Goal: Information Seeking & Learning: Check status

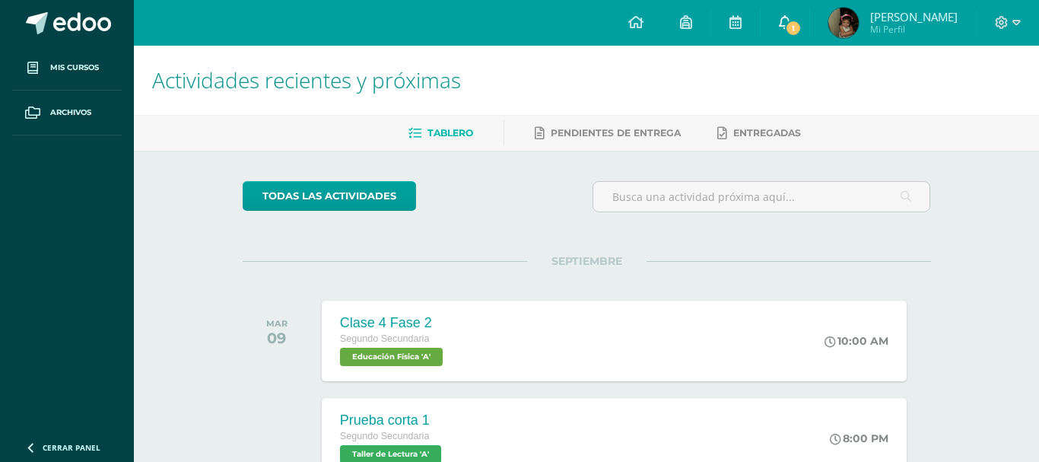
click at [809, 27] on link "1" at bounding box center [785, 23] width 49 height 46
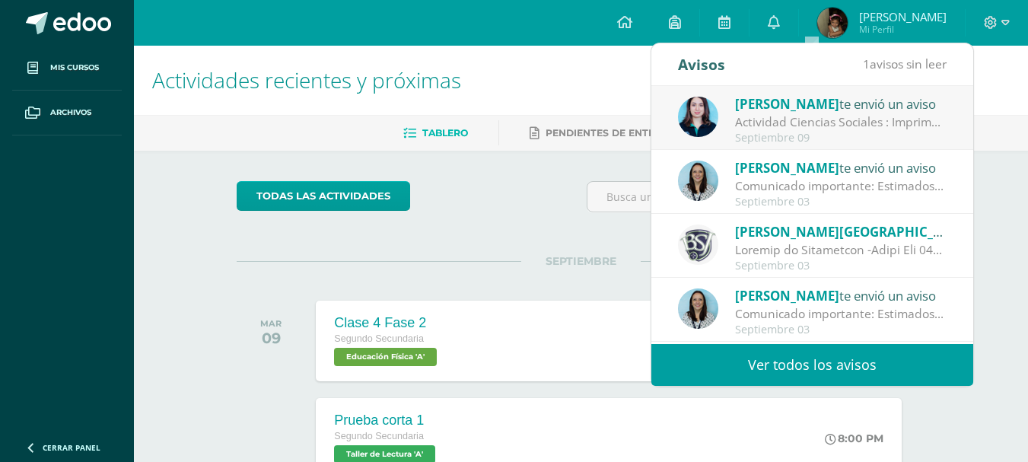
click at [808, 350] on link "Ver todos los avisos" at bounding box center [812, 365] width 322 height 42
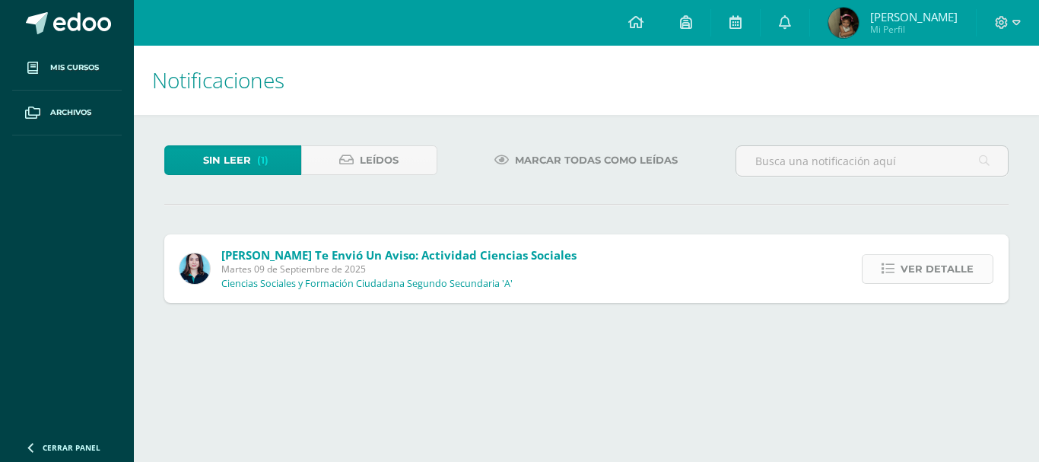
click at [895, 273] on icon at bounding box center [888, 268] width 13 height 13
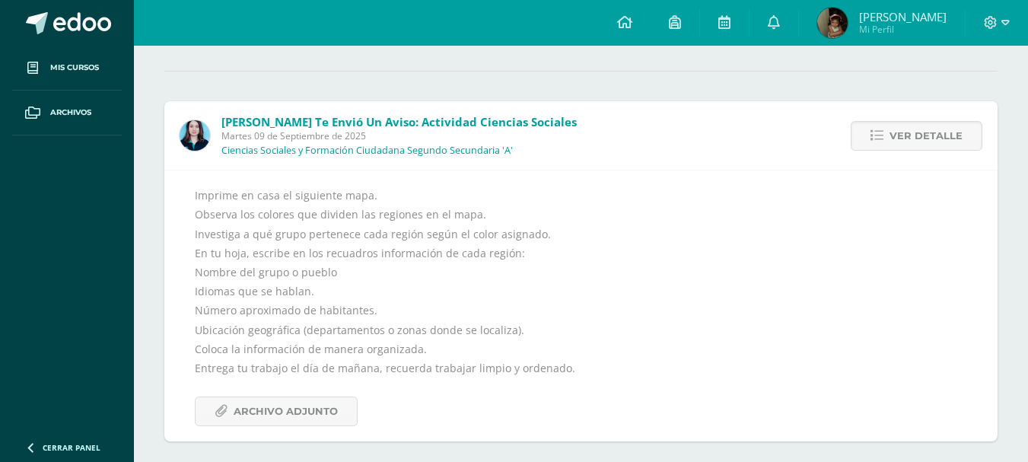
scroll to position [143, 0]
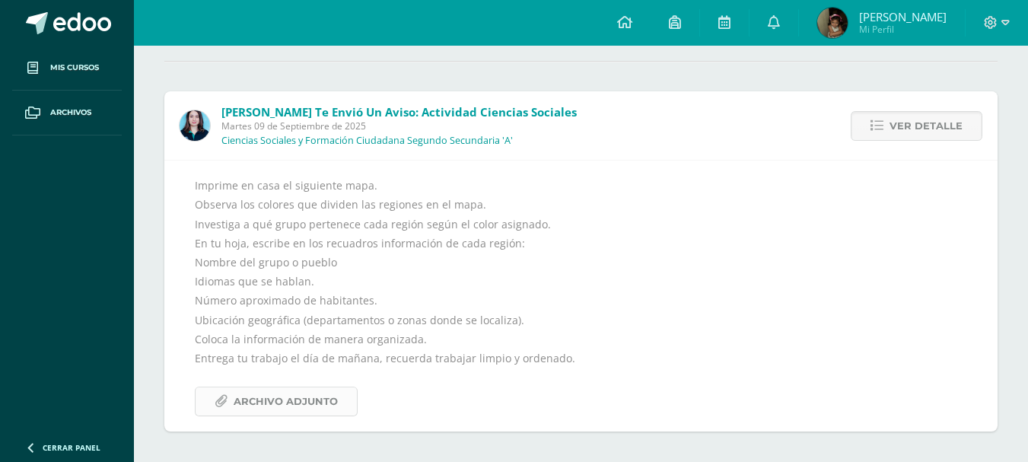
click at [269, 402] on span "Archivo Adjunto" at bounding box center [286, 401] width 104 height 28
